Goal: Find specific page/section: Find specific page/section

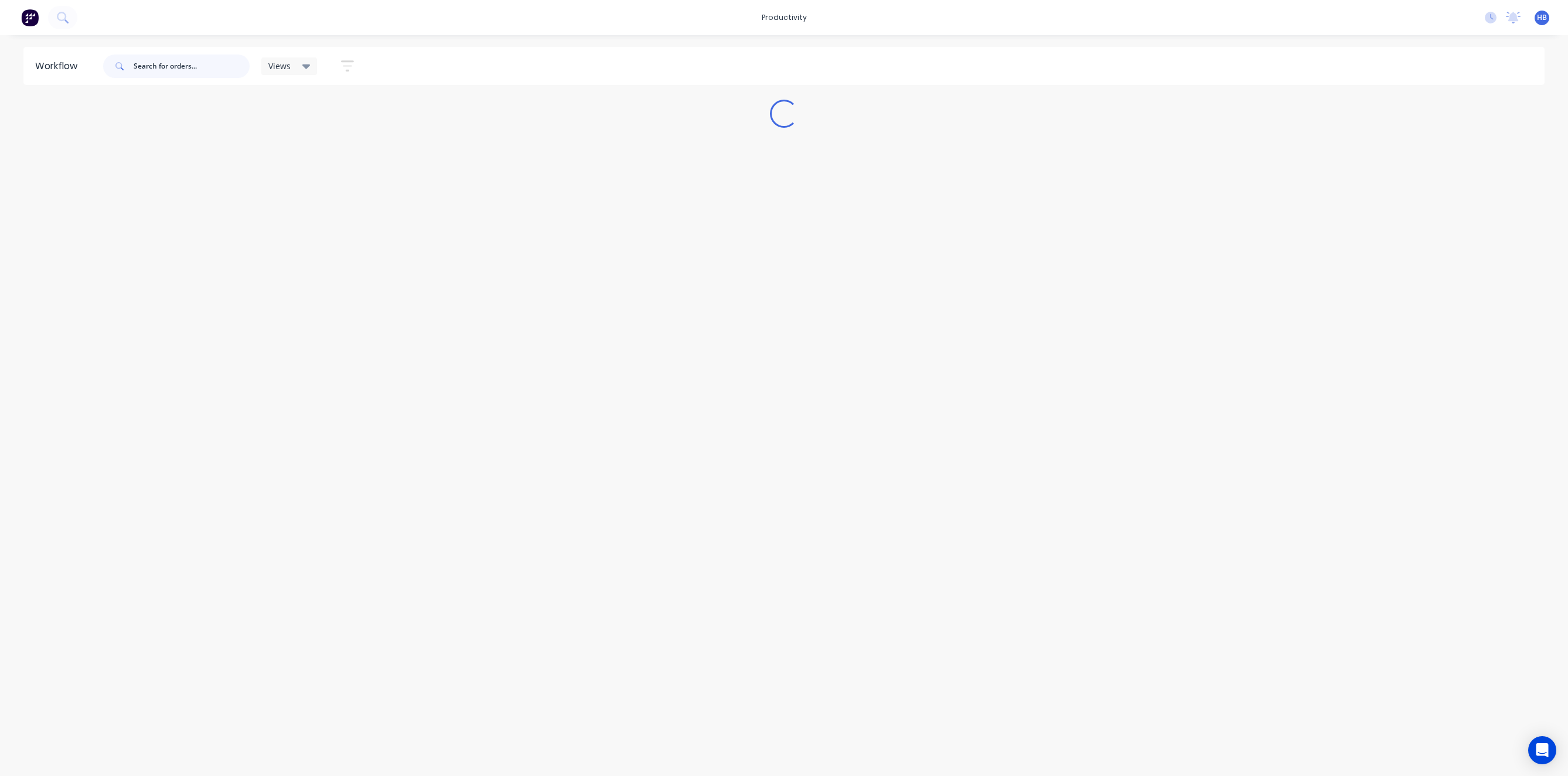
click at [173, 60] on input "text" at bounding box center [192, 66] width 116 height 24
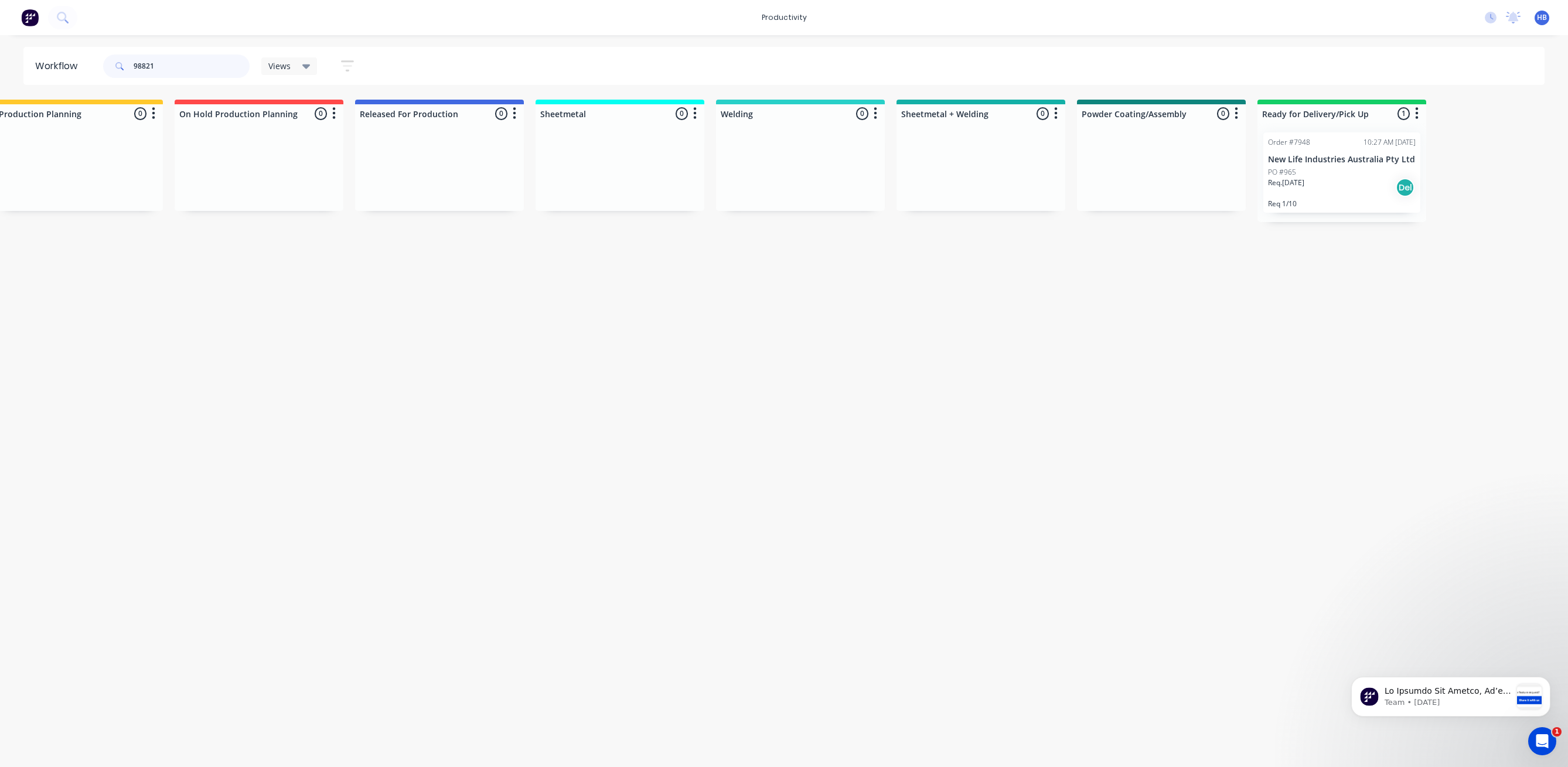
scroll to position [0, 575]
click at [1319, 161] on p "New Life Industries Australia Pty Ltd" at bounding box center [1339, 160] width 147 height 10
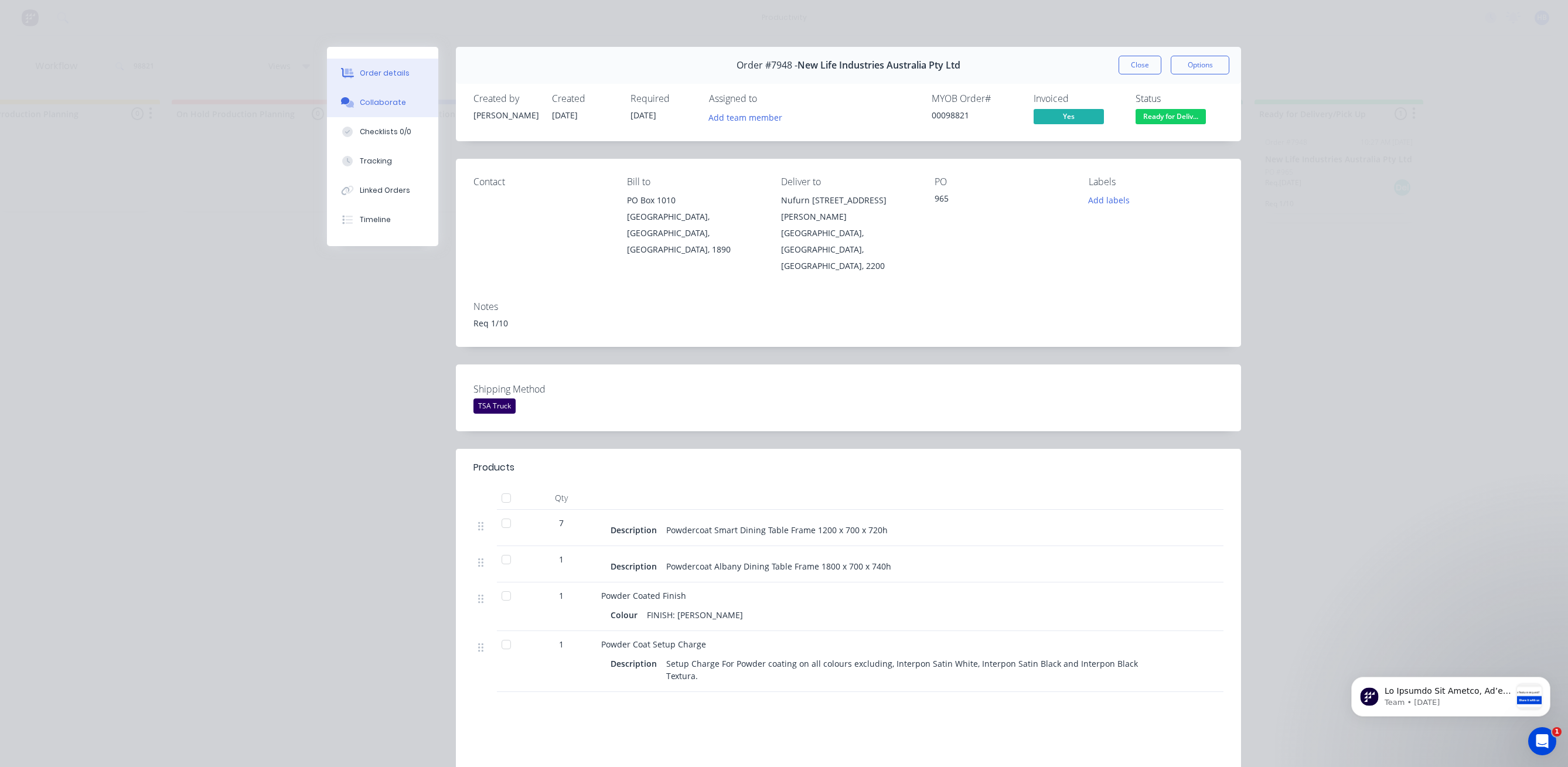
click at [360, 100] on div "Collaborate" at bounding box center [383, 102] width 46 height 11
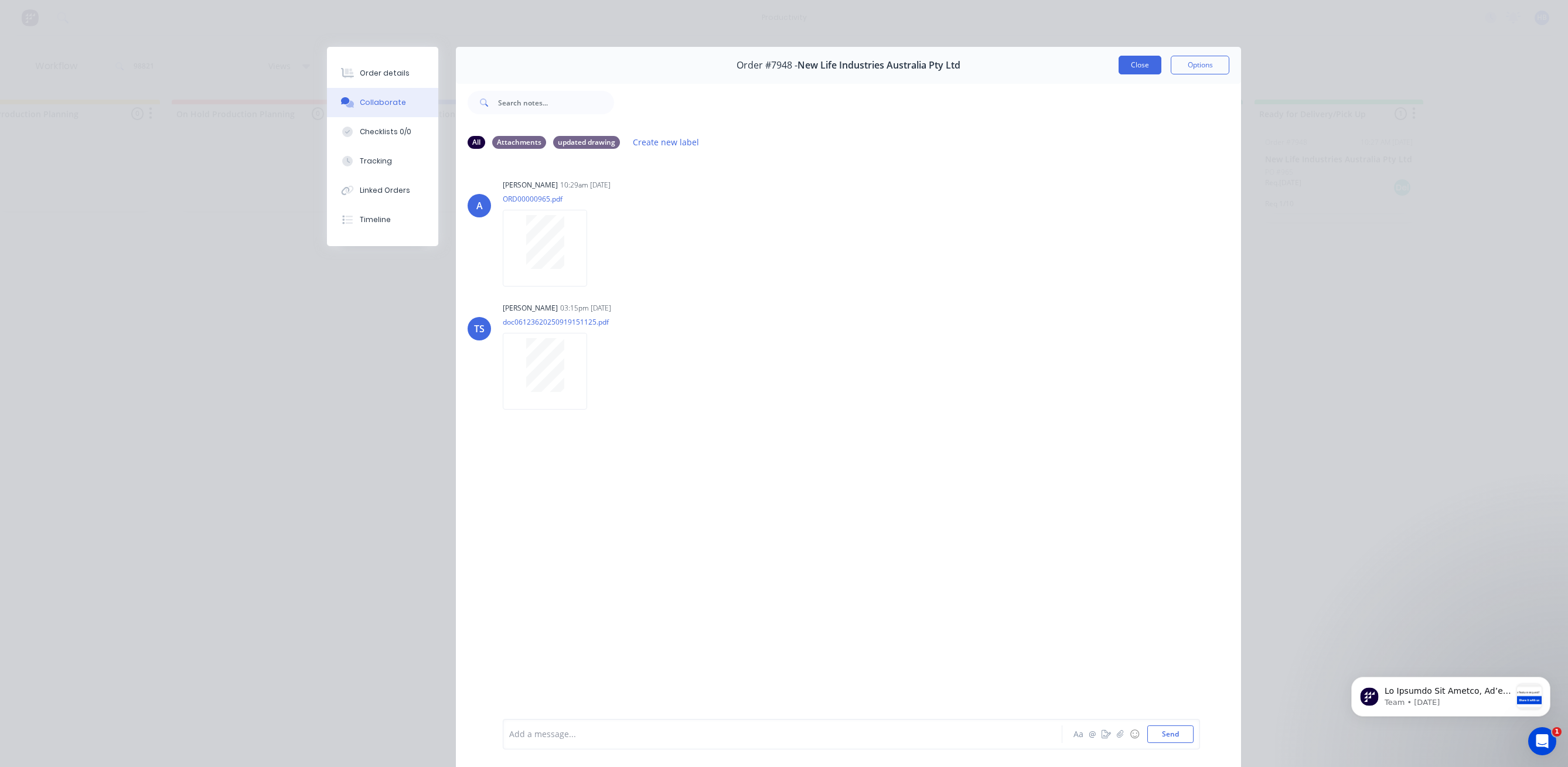
click at [1143, 60] on button "Close" at bounding box center [1139, 65] width 42 height 19
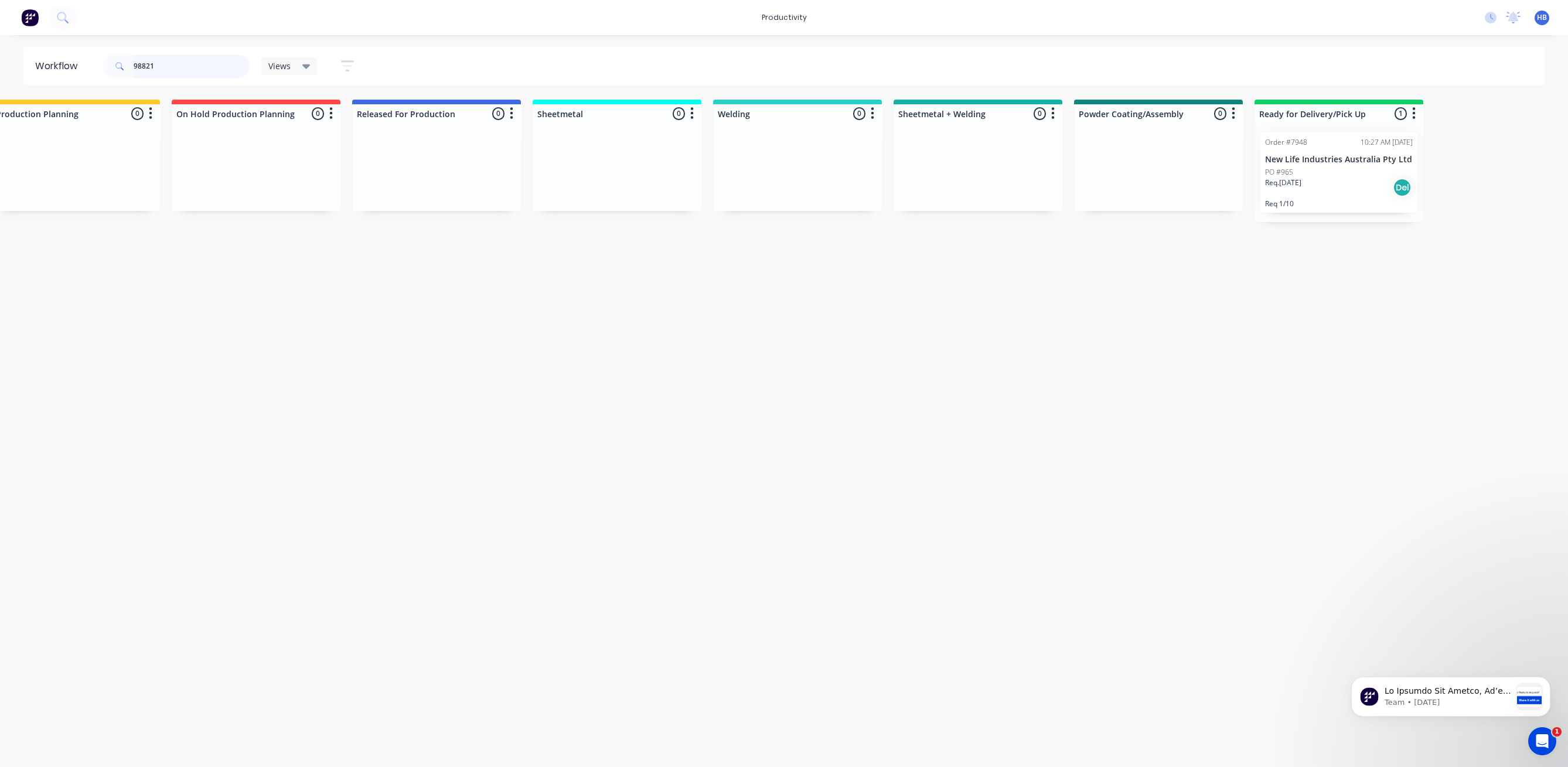
drag, startPoint x: 182, startPoint y: 62, endPoint x: 96, endPoint y: 62, distance: 86.0
click at [96, 62] on header "Workflow 98821 Views Save new view None (Default) edit Delivery edit Production…" at bounding box center [785, 66] width 1522 height 38
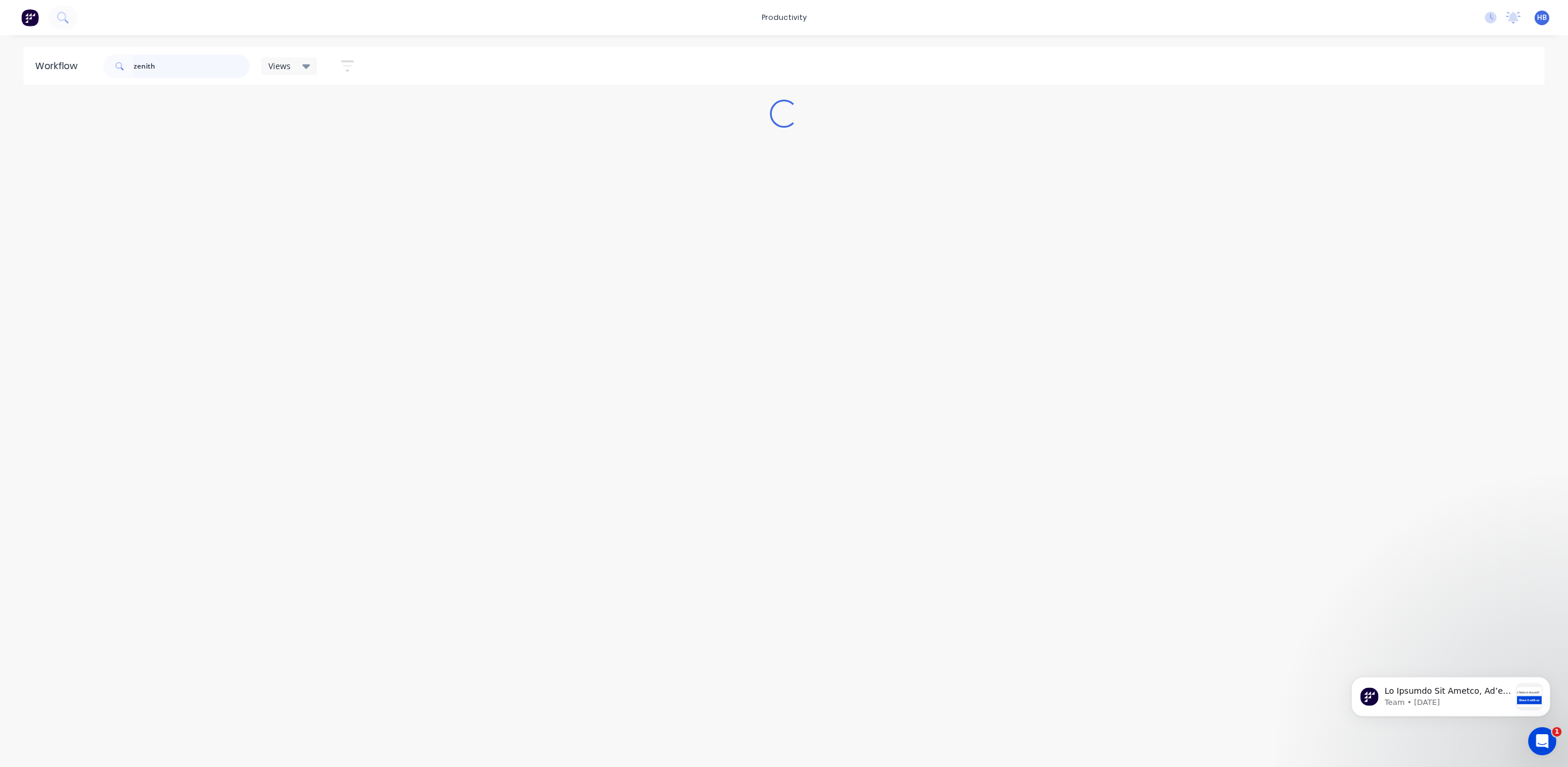
scroll to position [0, 0]
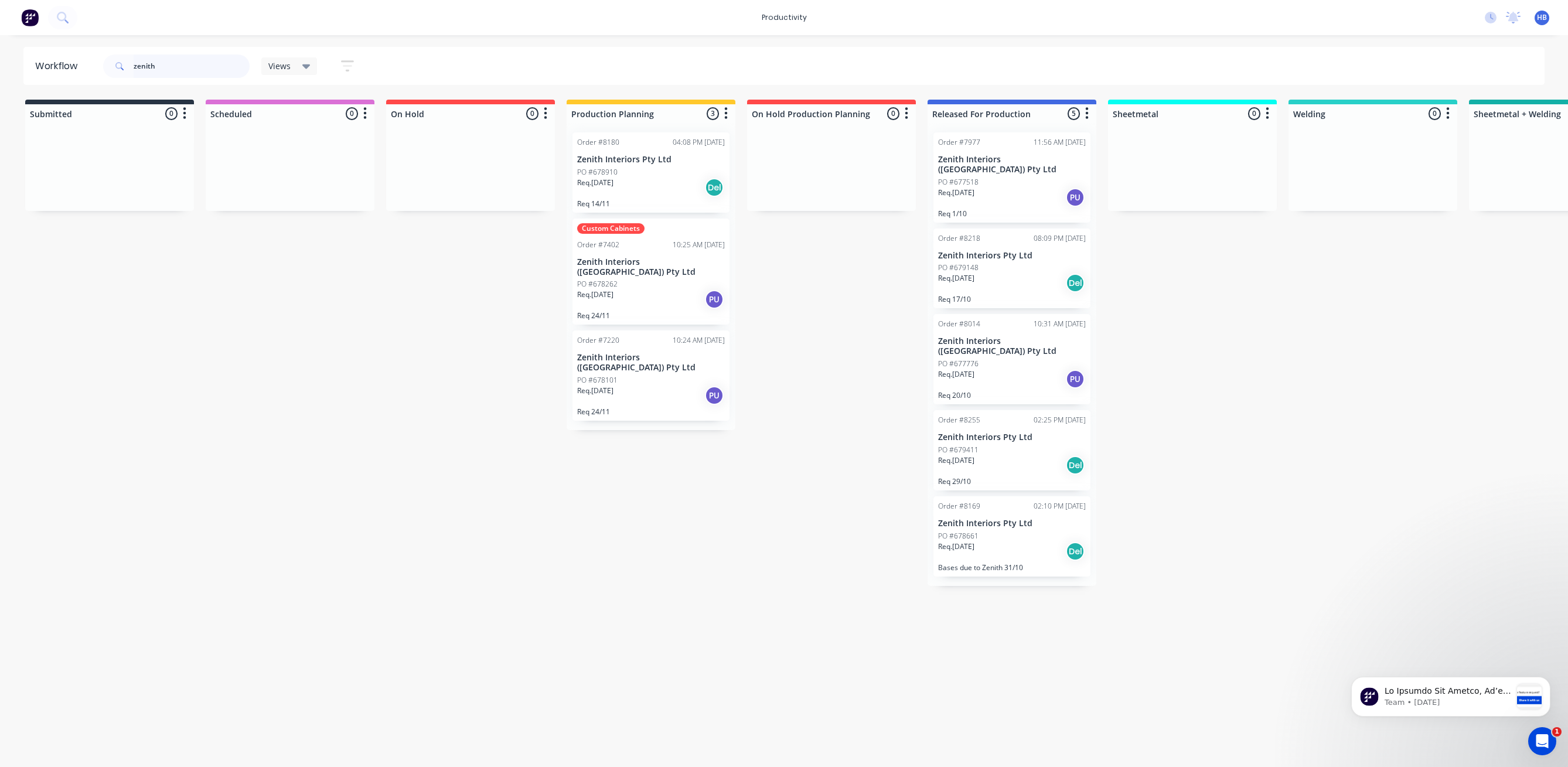
type input "zenith"
click at [632, 385] on div "Req. 18/11/25 PU" at bounding box center [651, 395] width 147 height 20
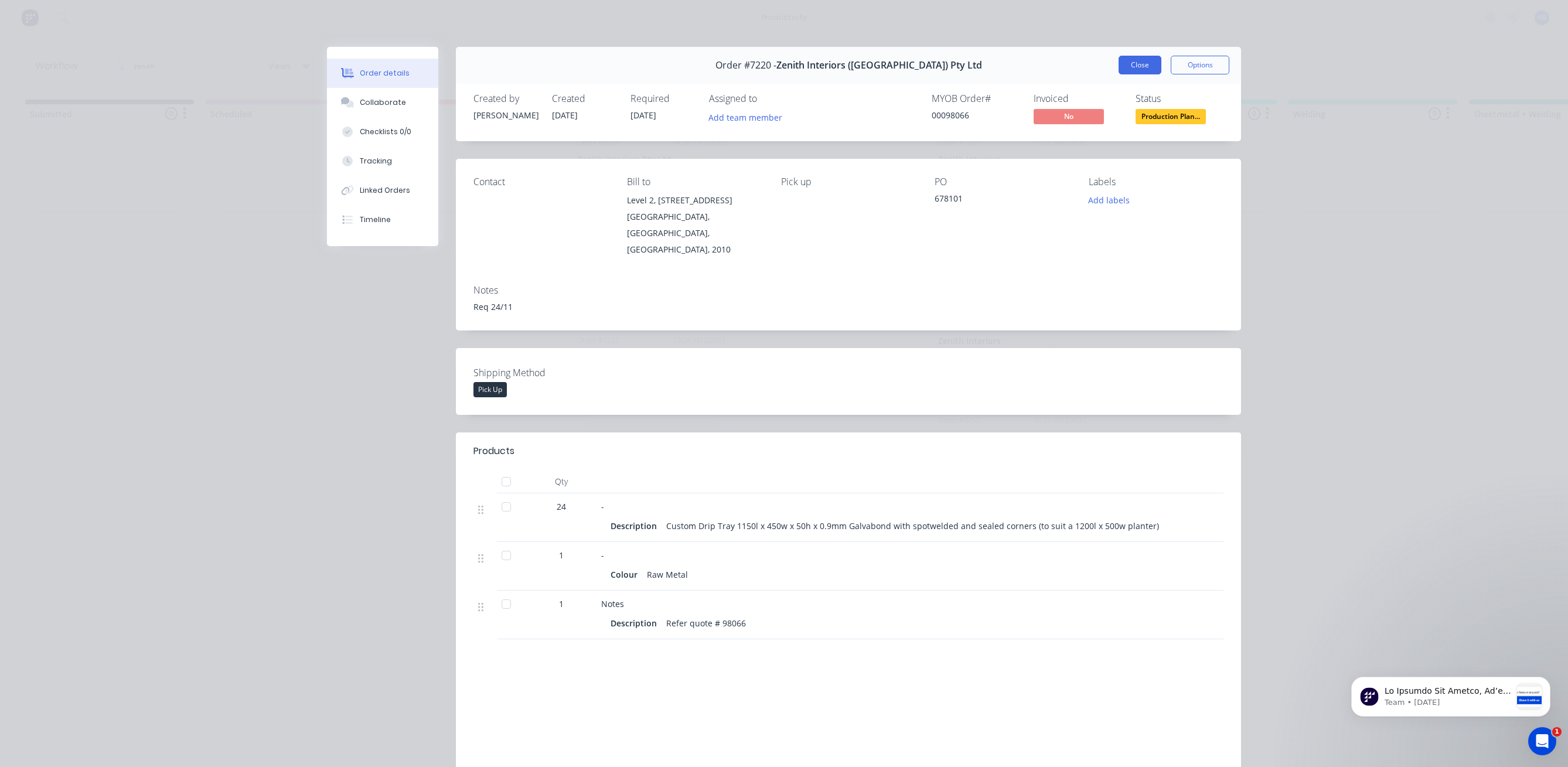
click at [1136, 66] on button "Close" at bounding box center [1139, 65] width 42 height 19
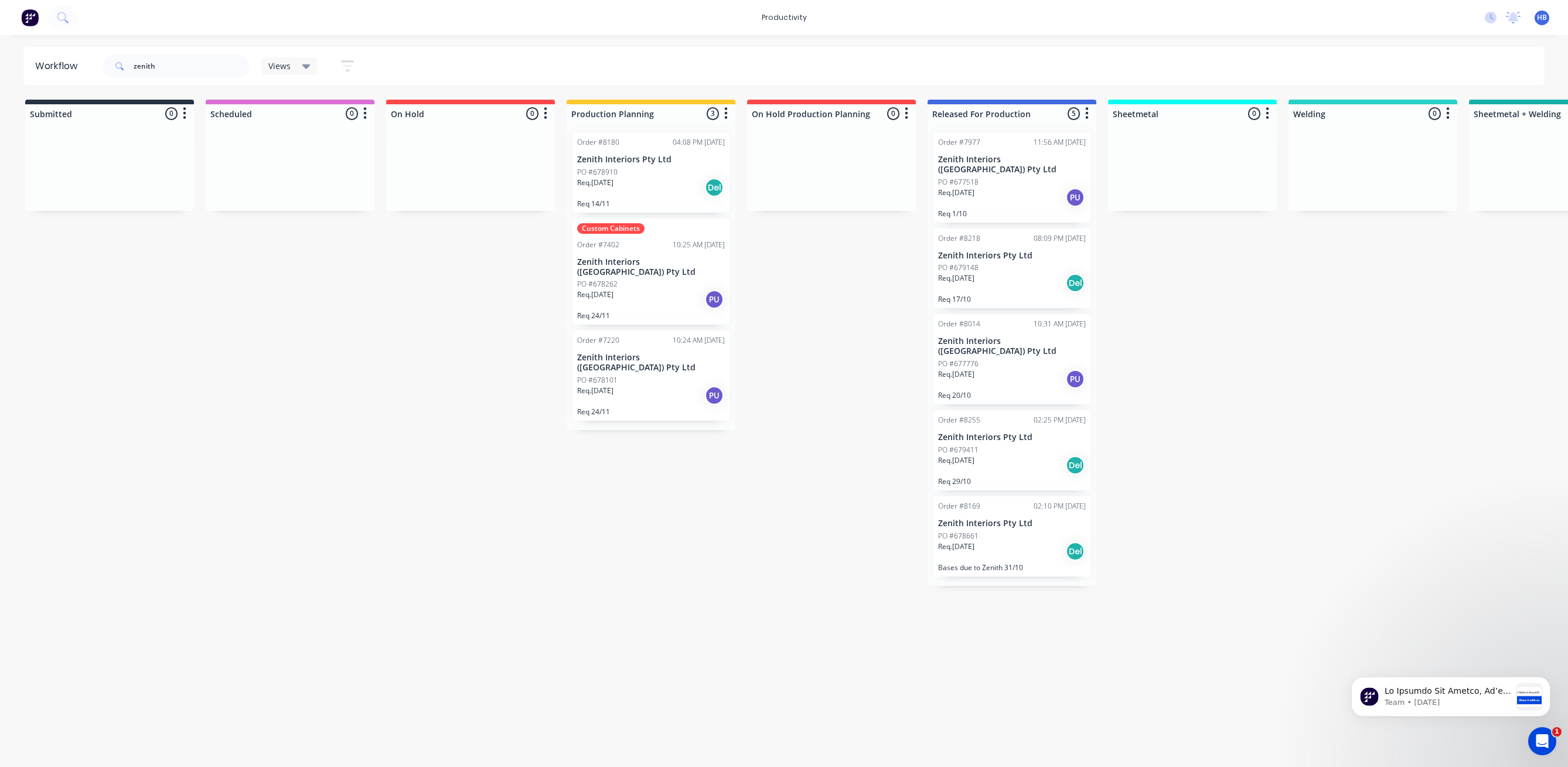
click at [673, 279] on div "PO #678262" at bounding box center [651, 284] width 147 height 11
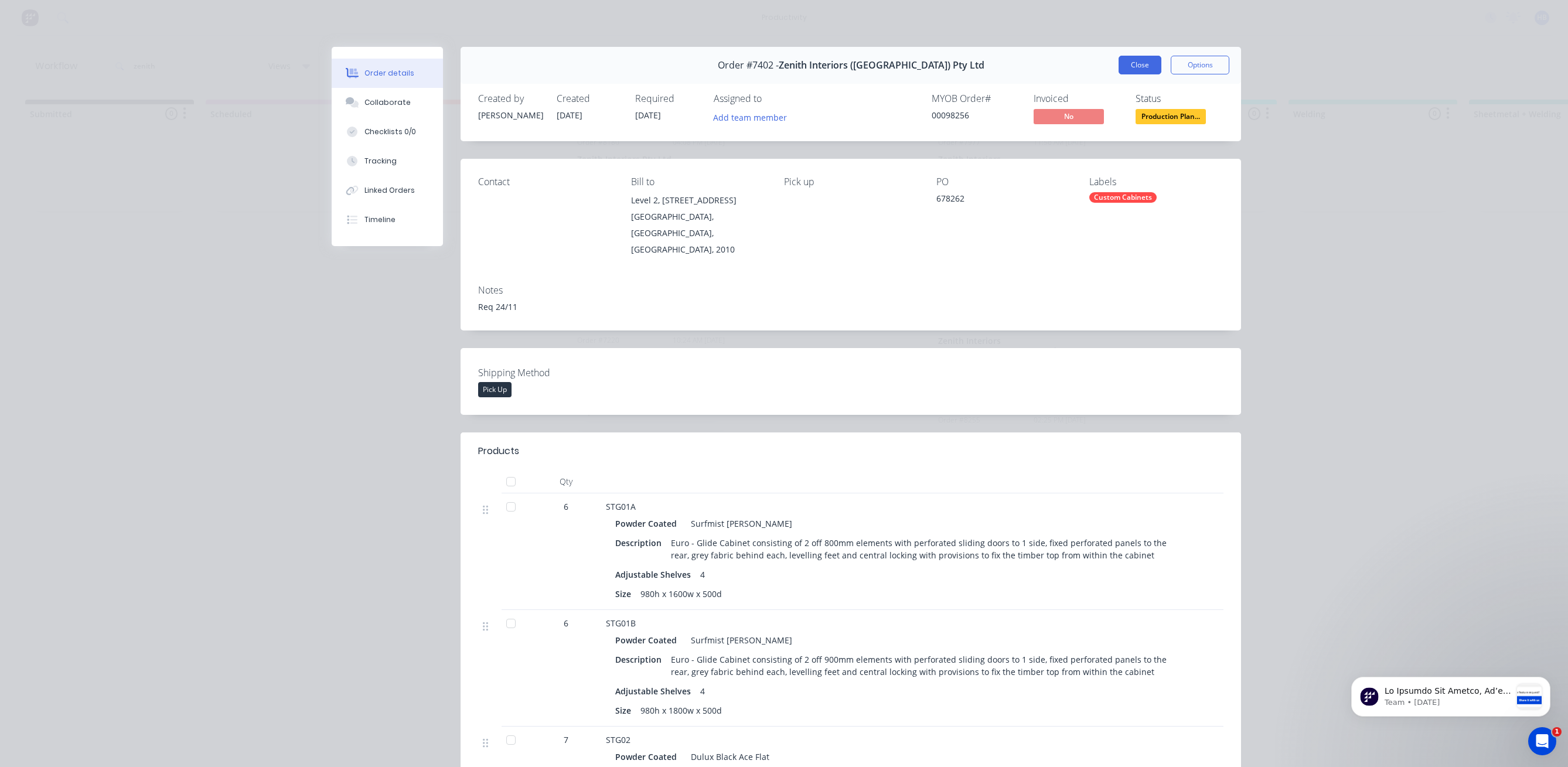
click at [1136, 64] on button "Close" at bounding box center [1139, 65] width 42 height 19
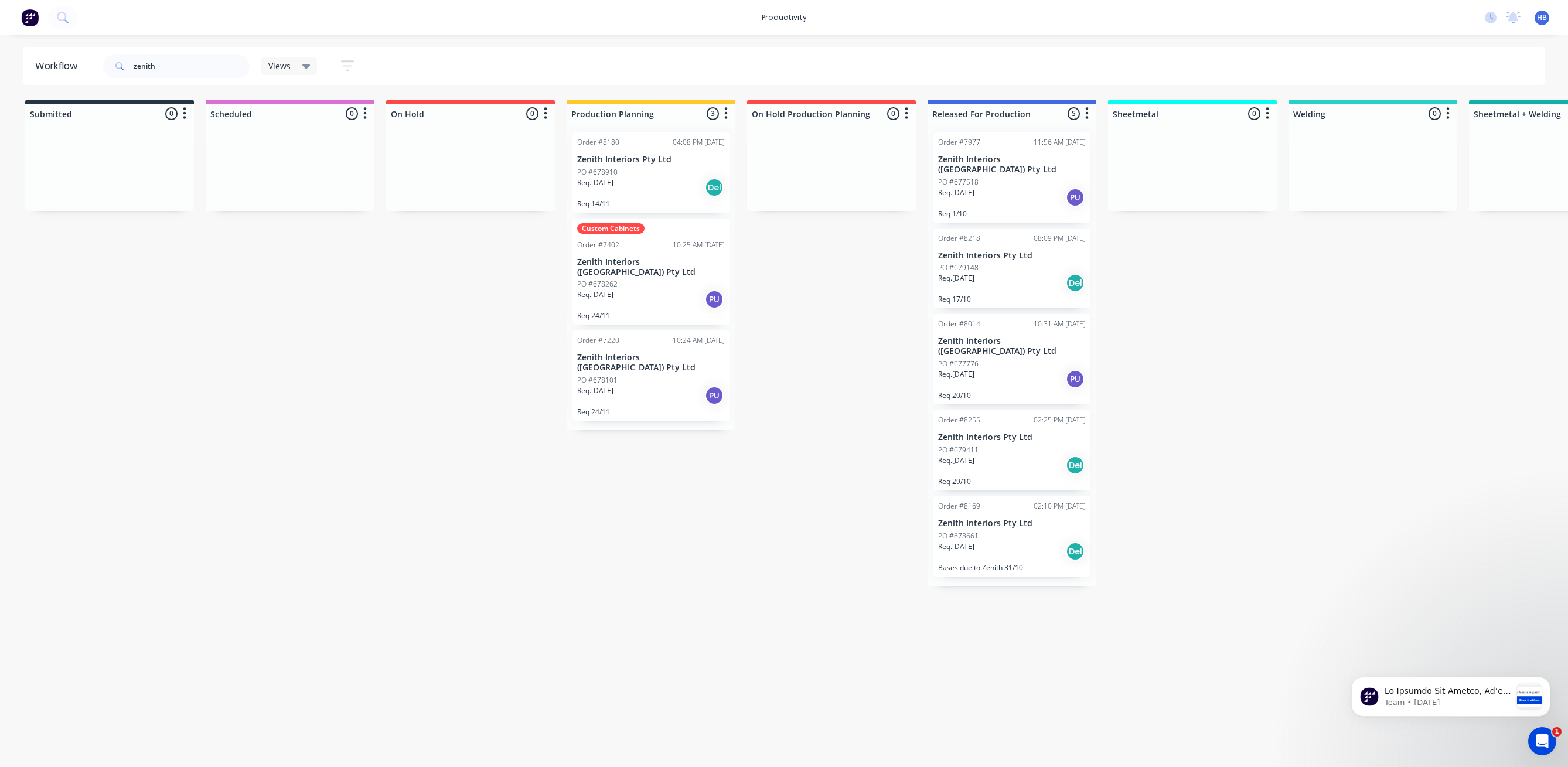
click at [592, 168] on p "PO #678910" at bounding box center [597, 172] width 41 height 11
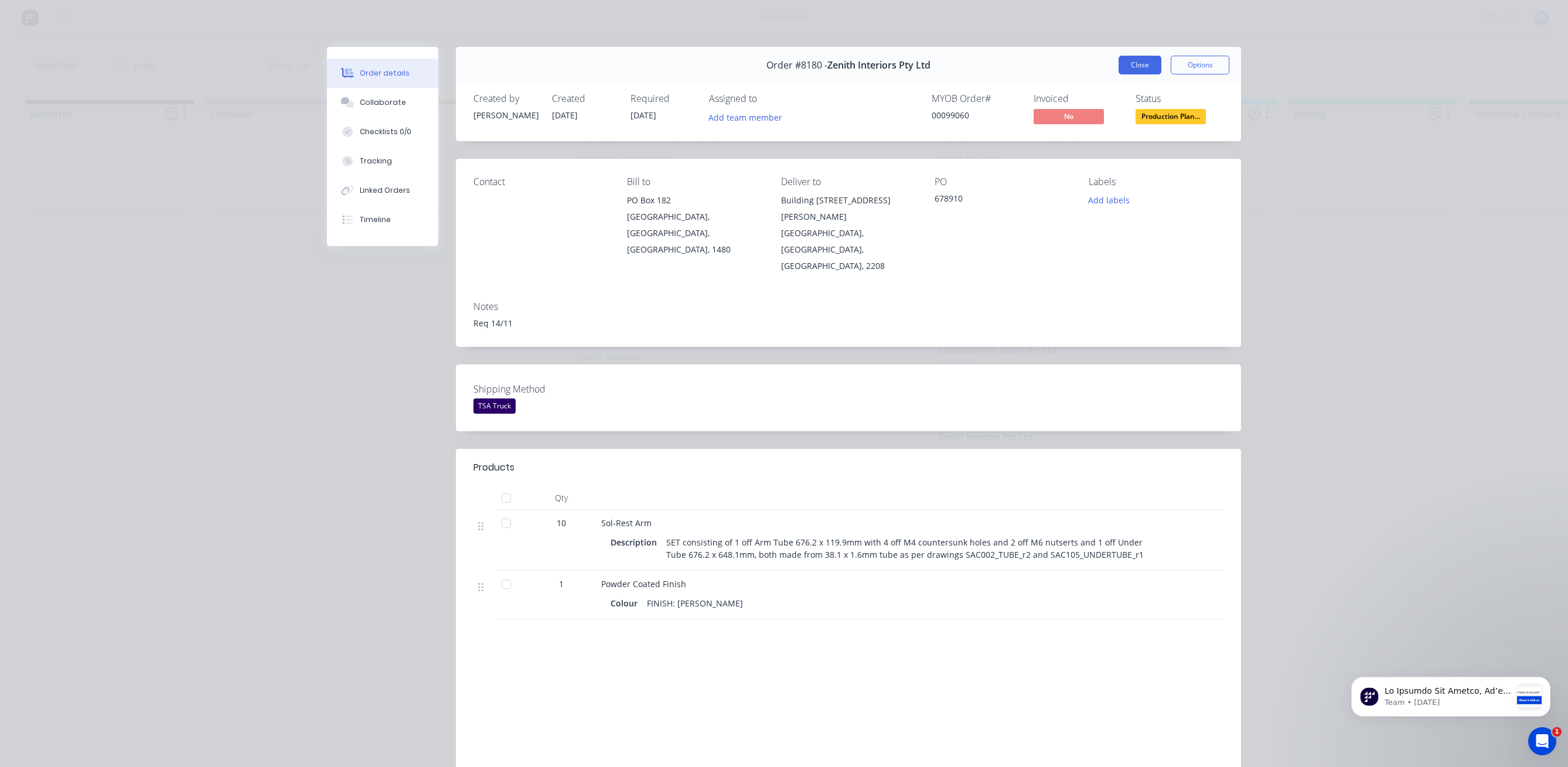
click at [1135, 66] on button "Close" at bounding box center [1139, 65] width 42 height 19
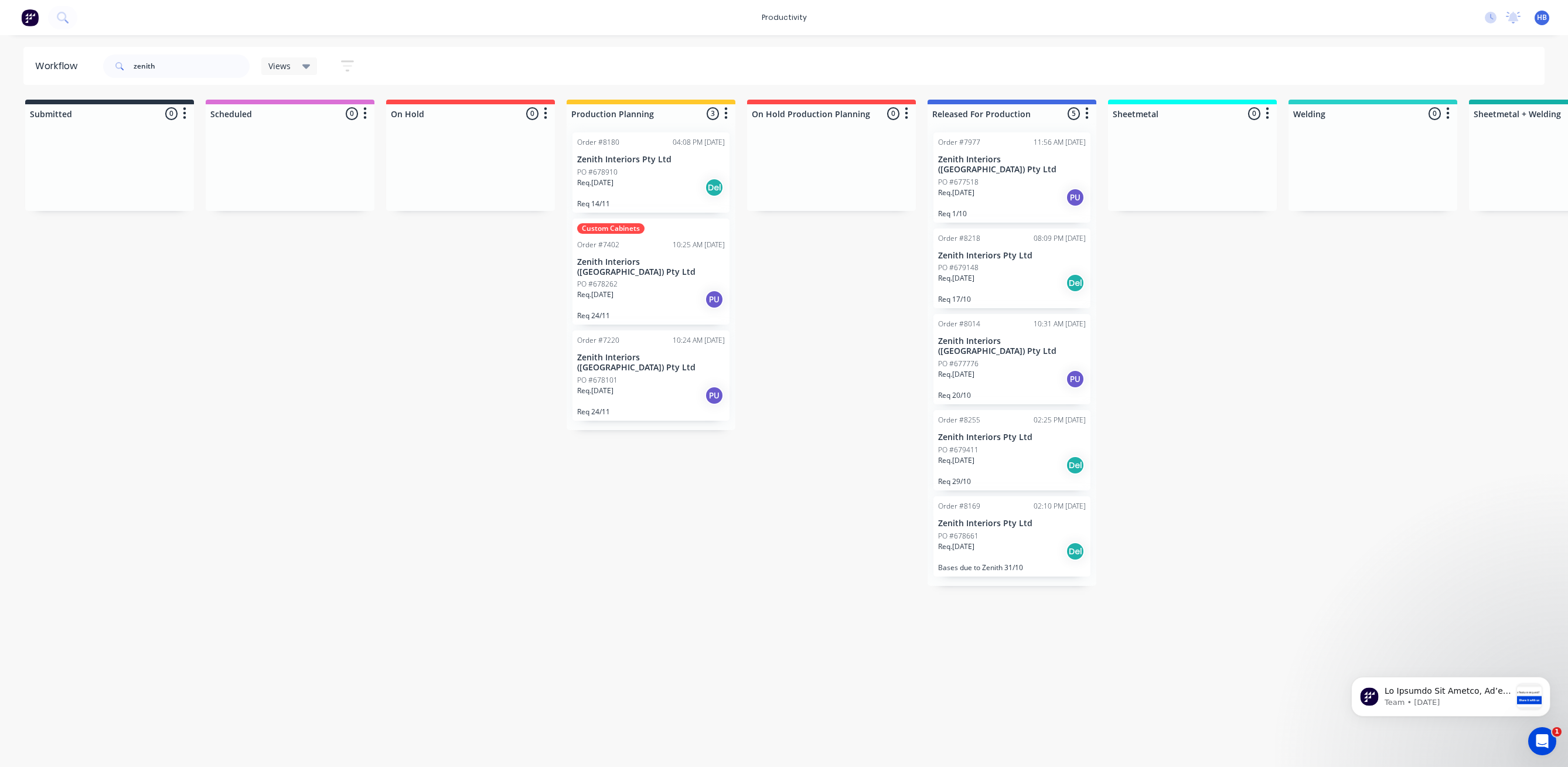
click at [1002, 542] on div "Req. 05/11/25 Del" at bounding box center [1012, 552] width 147 height 20
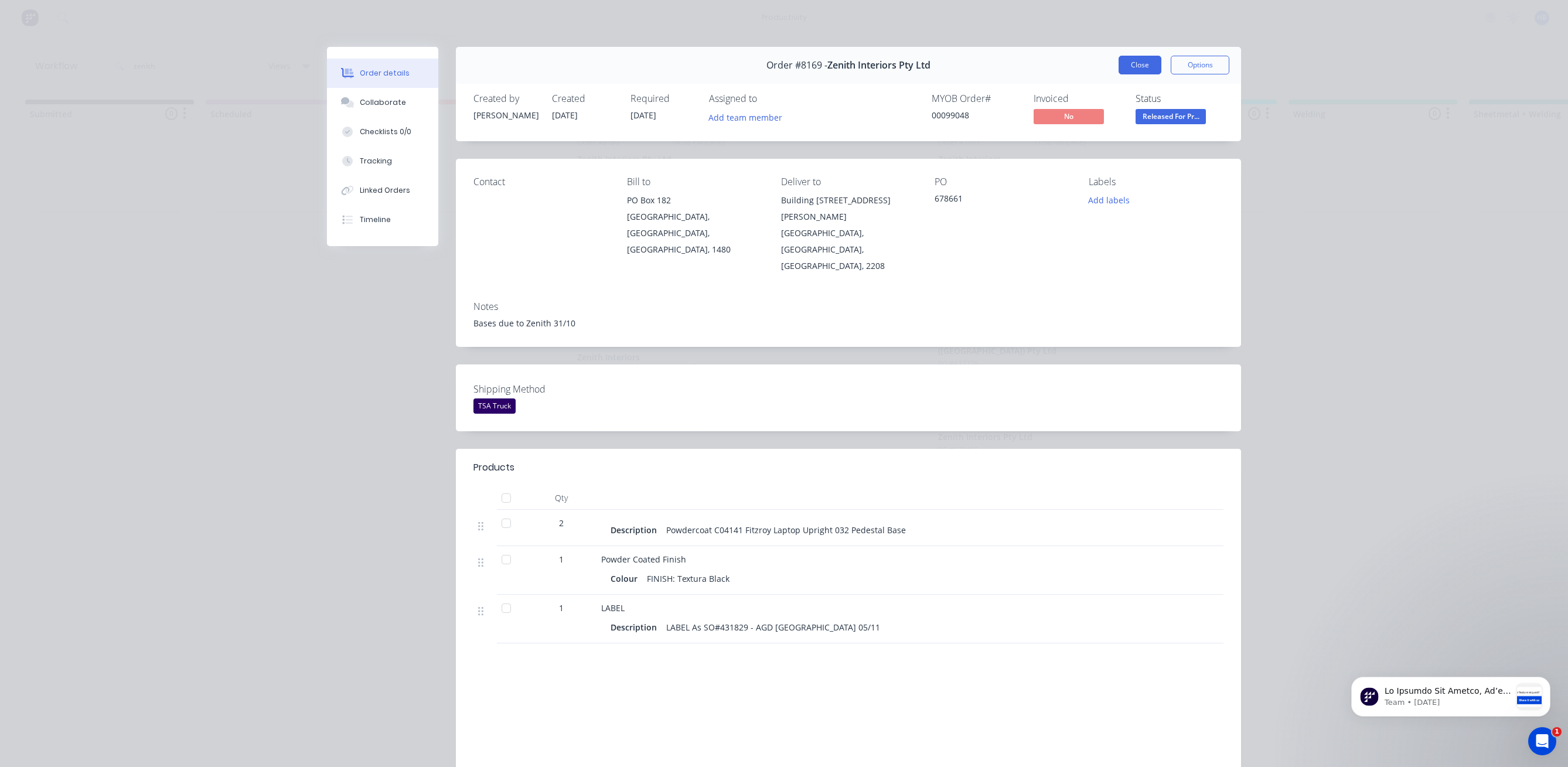
click at [1128, 61] on button "Close" at bounding box center [1139, 65] width 42 height 19
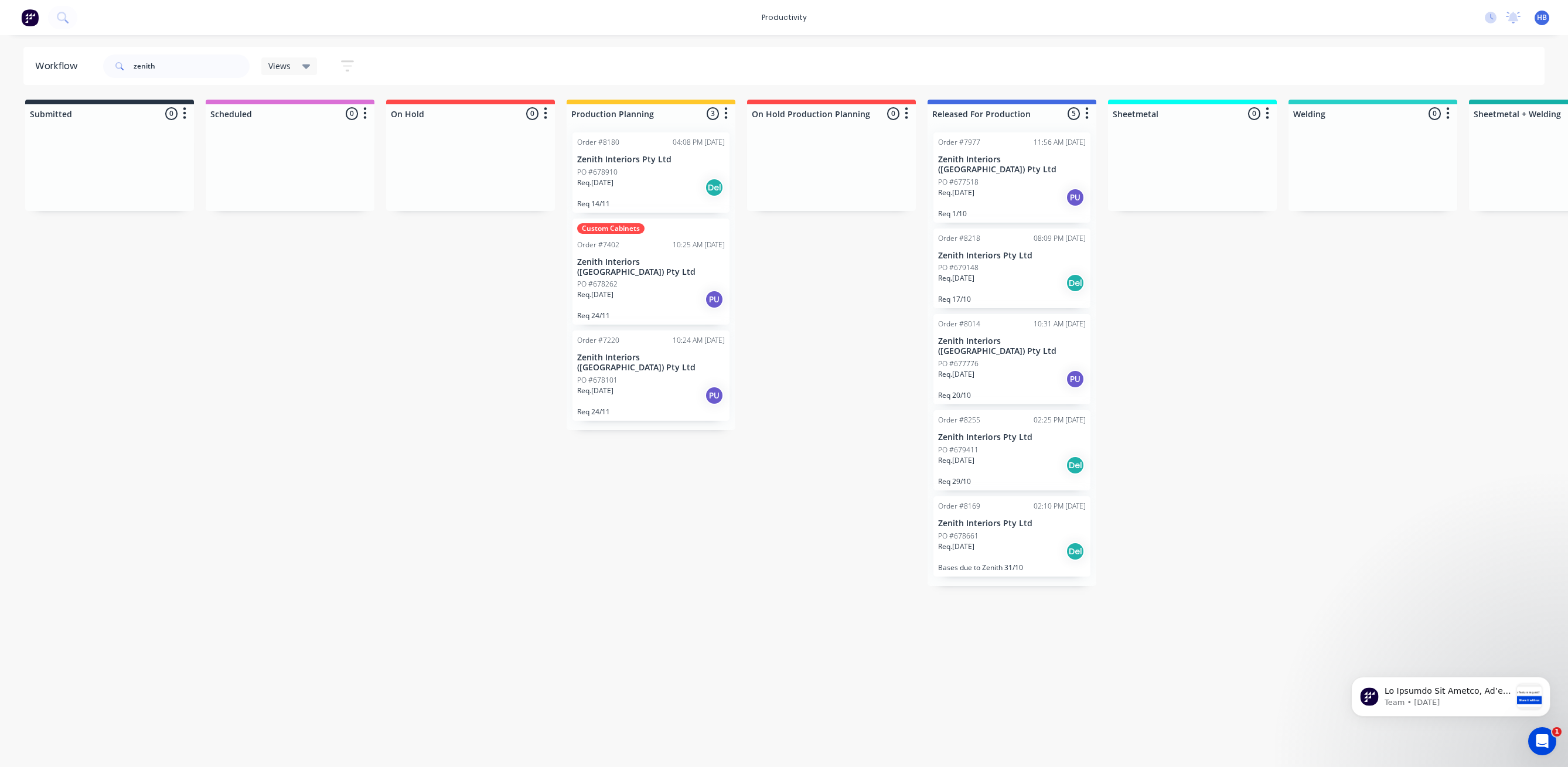
click at [995, 455] on div "Req. 20/10/25 Del" at bounding box center [1012, 465] width 147 height 20
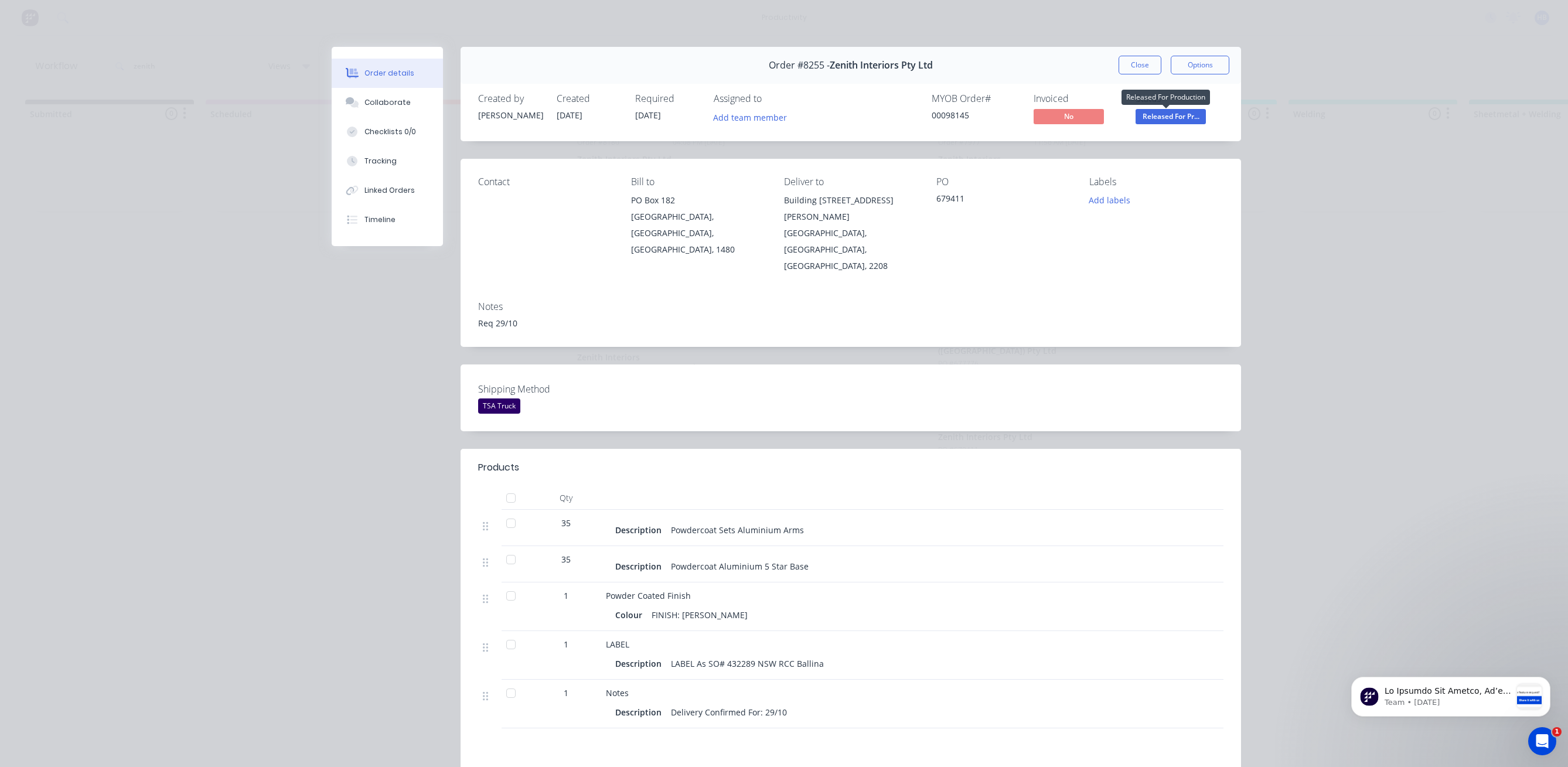
click at [1163, 114] on span "Released For Pr..." at bounding box center [1171, 116] width 71 height 14
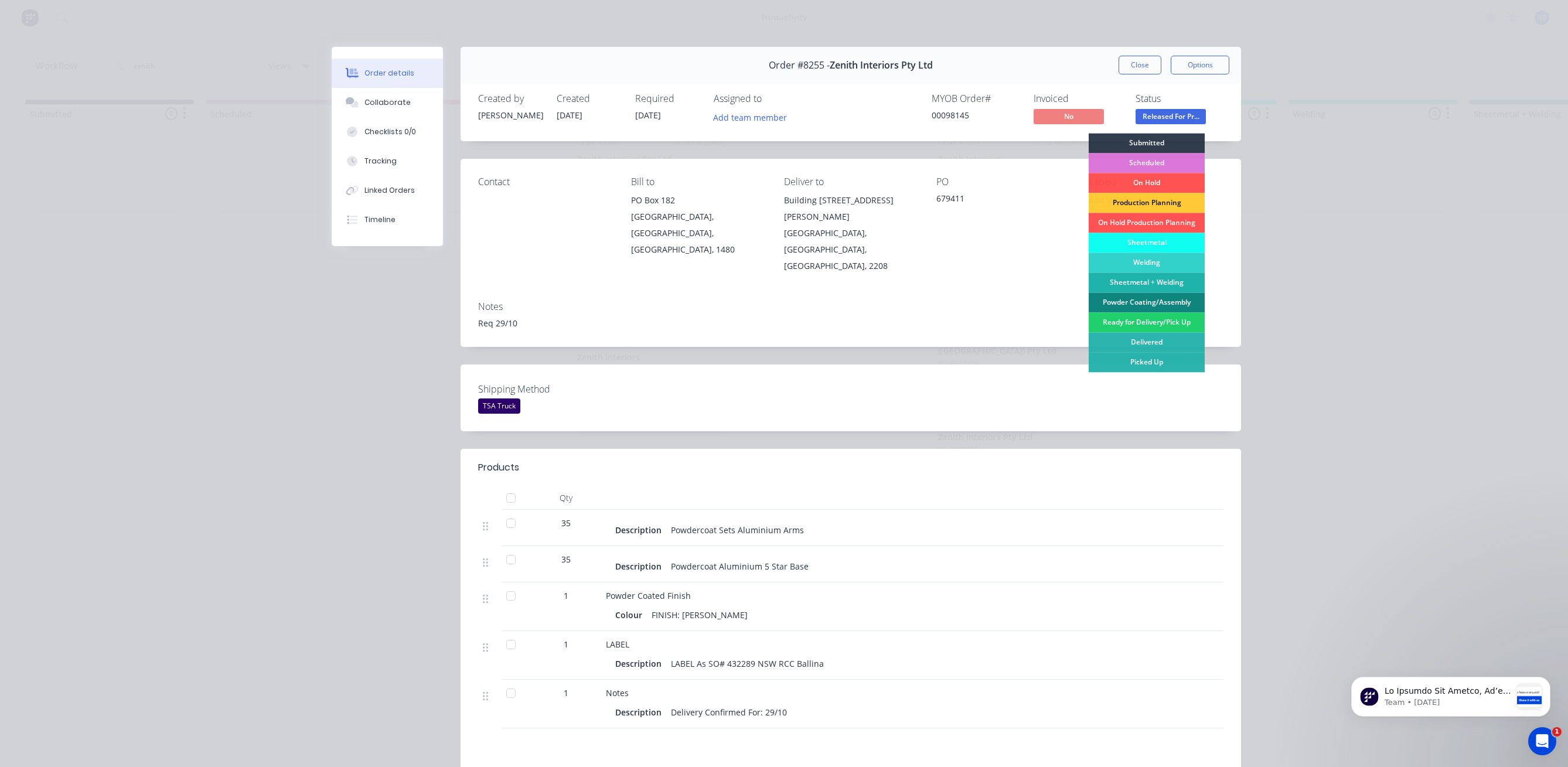
click at [1149, 299] on div "Powder Coating/Assembly" at bounding box center [1147, 302] width 116 height 20
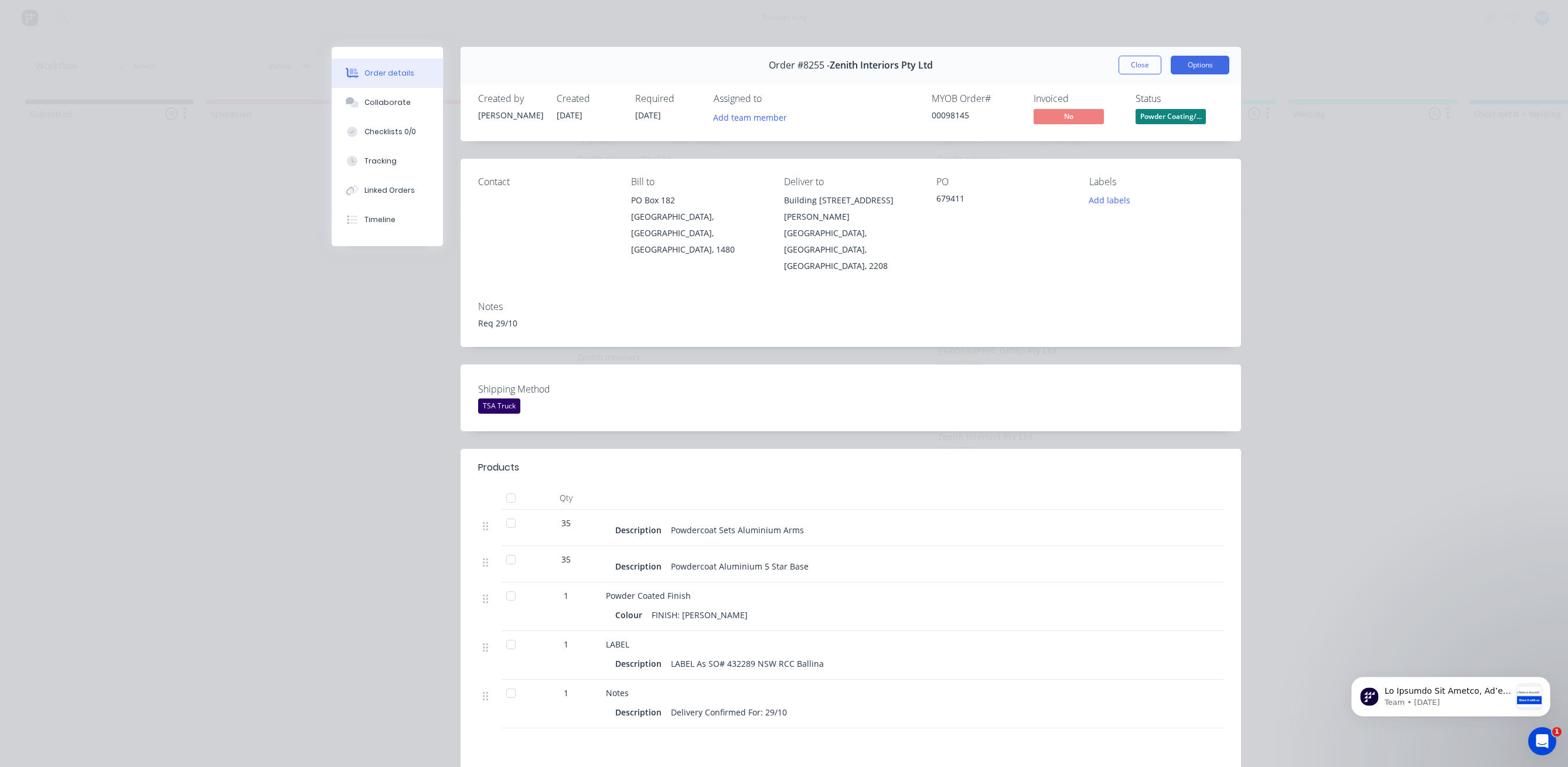
click at [1187, 60] on button "Options" at bounding box center [1200, 65] width 59 height 19
click at [1156, 116] on div "Work Order" at bounding box center [1168, 118] width 102 height 17
click at [1141, 140] on div "Standard" at bounding box center [1168, 142] width 102 height 17
click at [1129, 61] on button "Close" at bounding box center [1139, 65] width 42 height 19
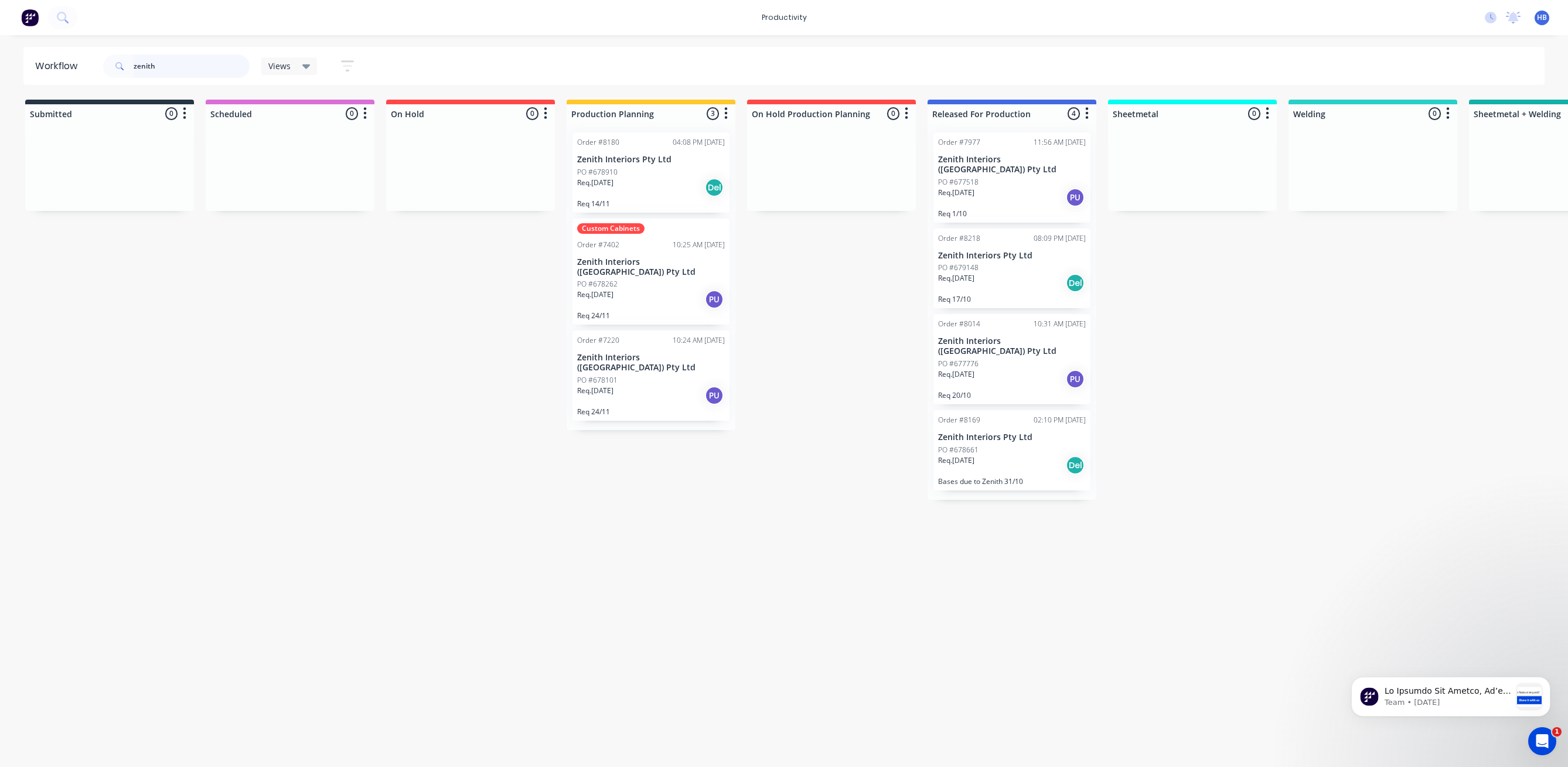
drag, startPoint x: 165, startPoint y: 61, endPoint x: 82, endPoint y: 53, distance: 83.4
click at [82, 53] on header "Workflow zenith Views Save new view None (Default) edit Delivery edit Productio…" at bounding box center [785, 66] width 1522 height 38
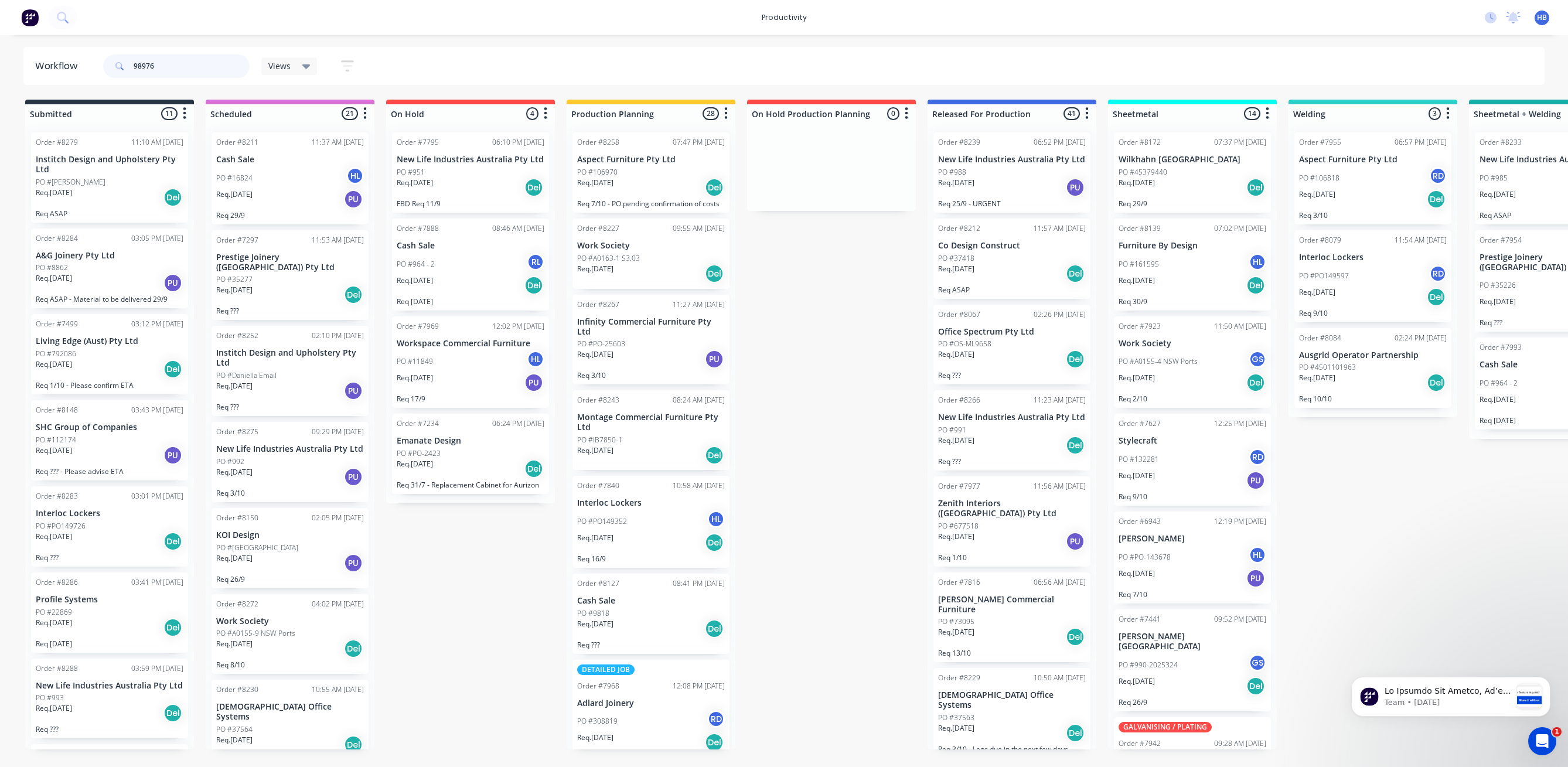
type input "98976"
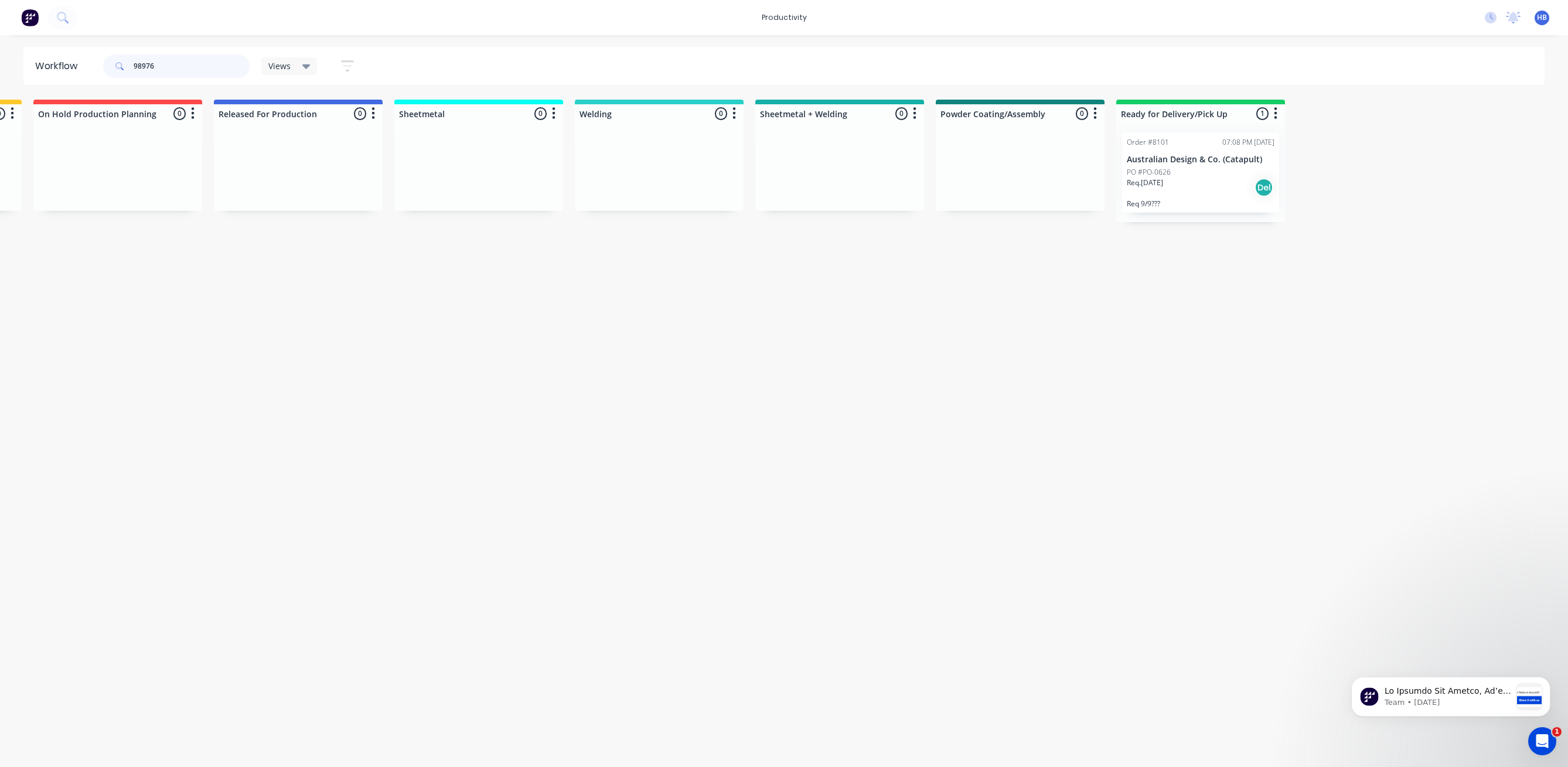
scroll to position [0, 726]
click at [1203, 172] on div "PO #PO-0626" at bounding box center [1188, 172] width 147 height 11
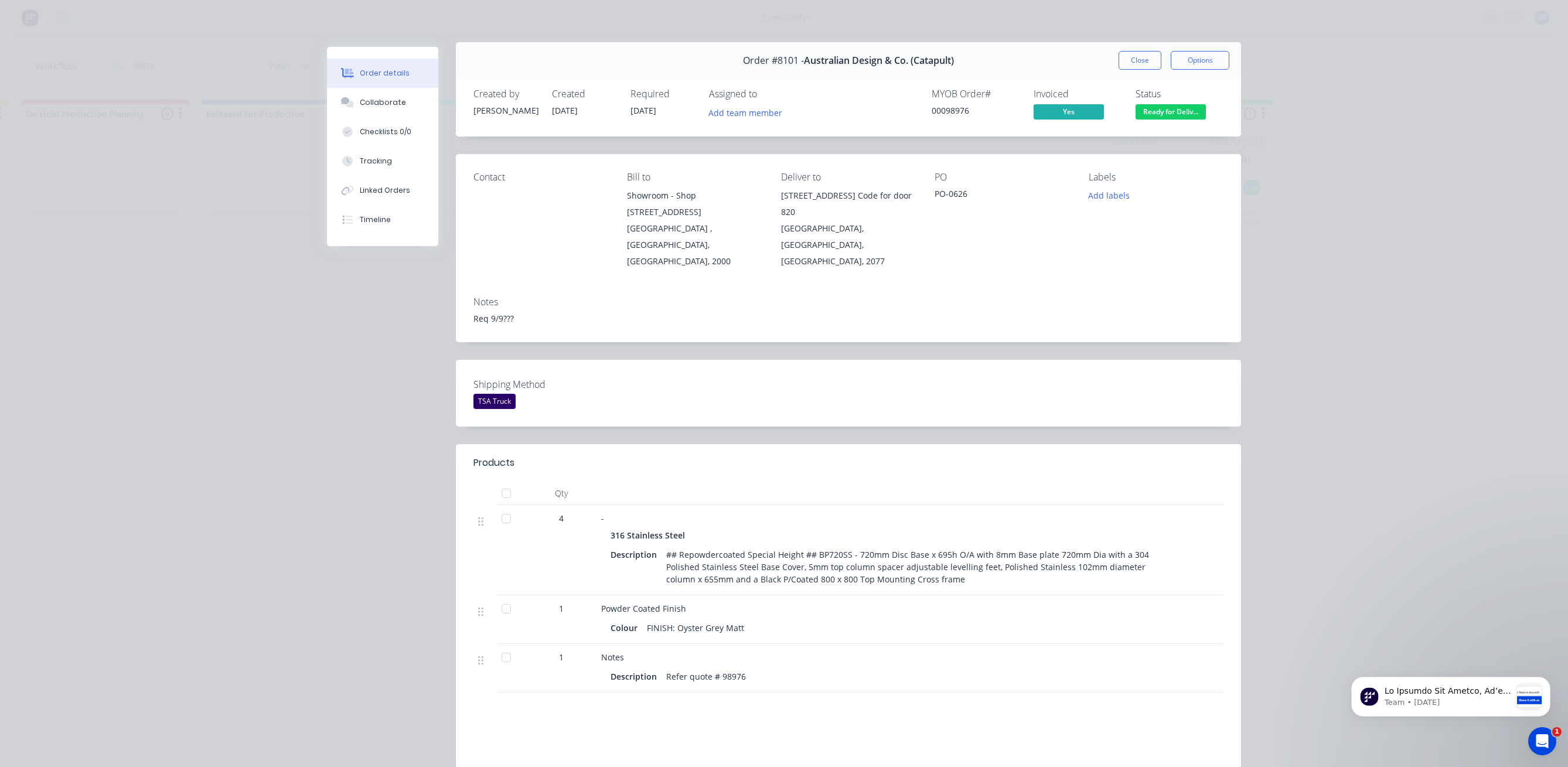
scroll to position [0, 0]
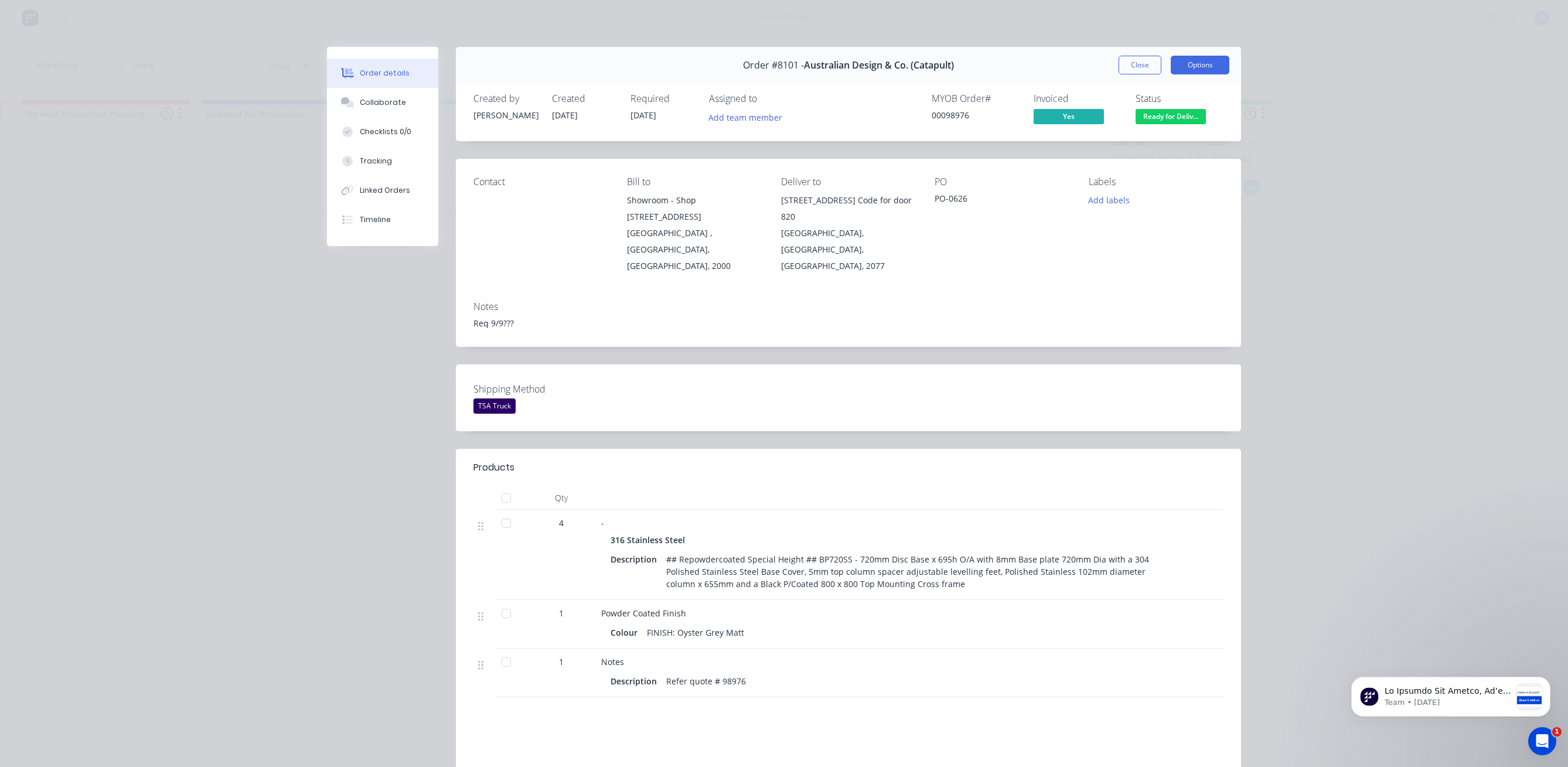
click at [1181, 68] on button "Options" at bounding box center [1200, 65] width 59 height 19
click at [1144, 117] on div "Work Order" at bounding box center [1168, 118] width 102 height 17
click at [1141, 131] on button "Standard" at bounding box center [1168, 142] width 123 height 24
